Goal: Information Seeking & Learning: Stay updated

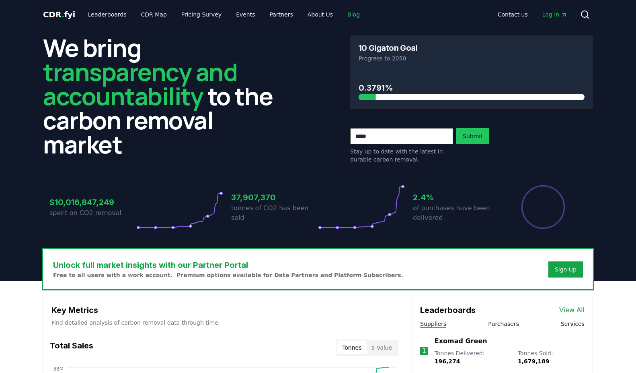
click at [341, 12] on link "Blog" at bounding box center [353, 14] width 25 height 14
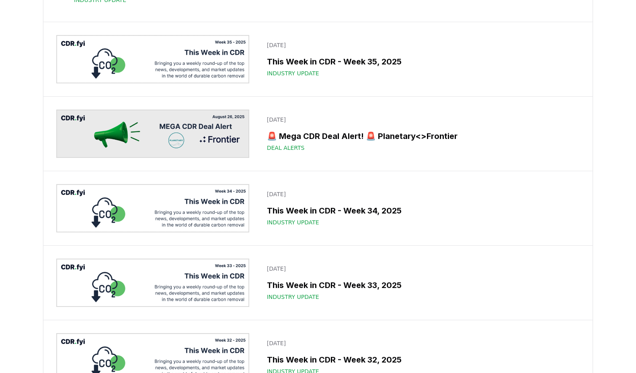
scroll to position [628, 0]
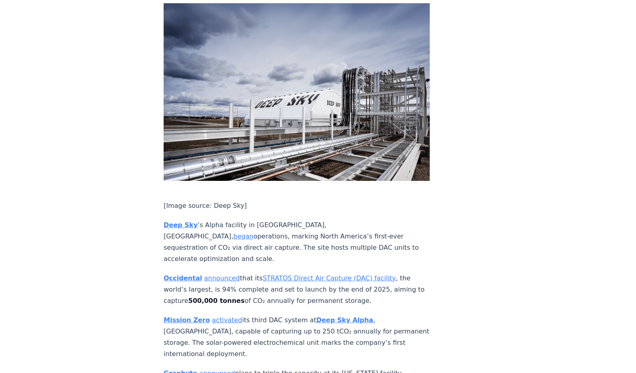
scroll to position [1521, 0]
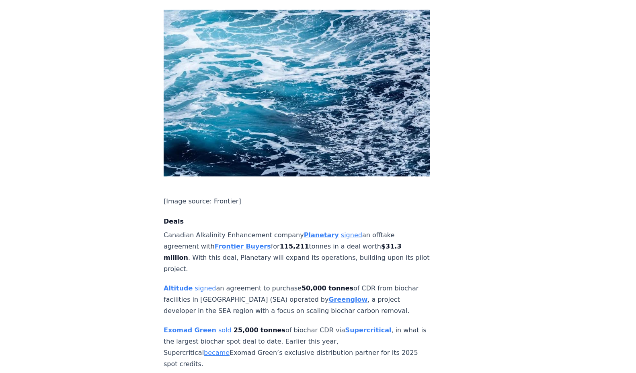
scroll to position [599, 0]
